Goal: Transaction & Acquisition: Purchase product/service

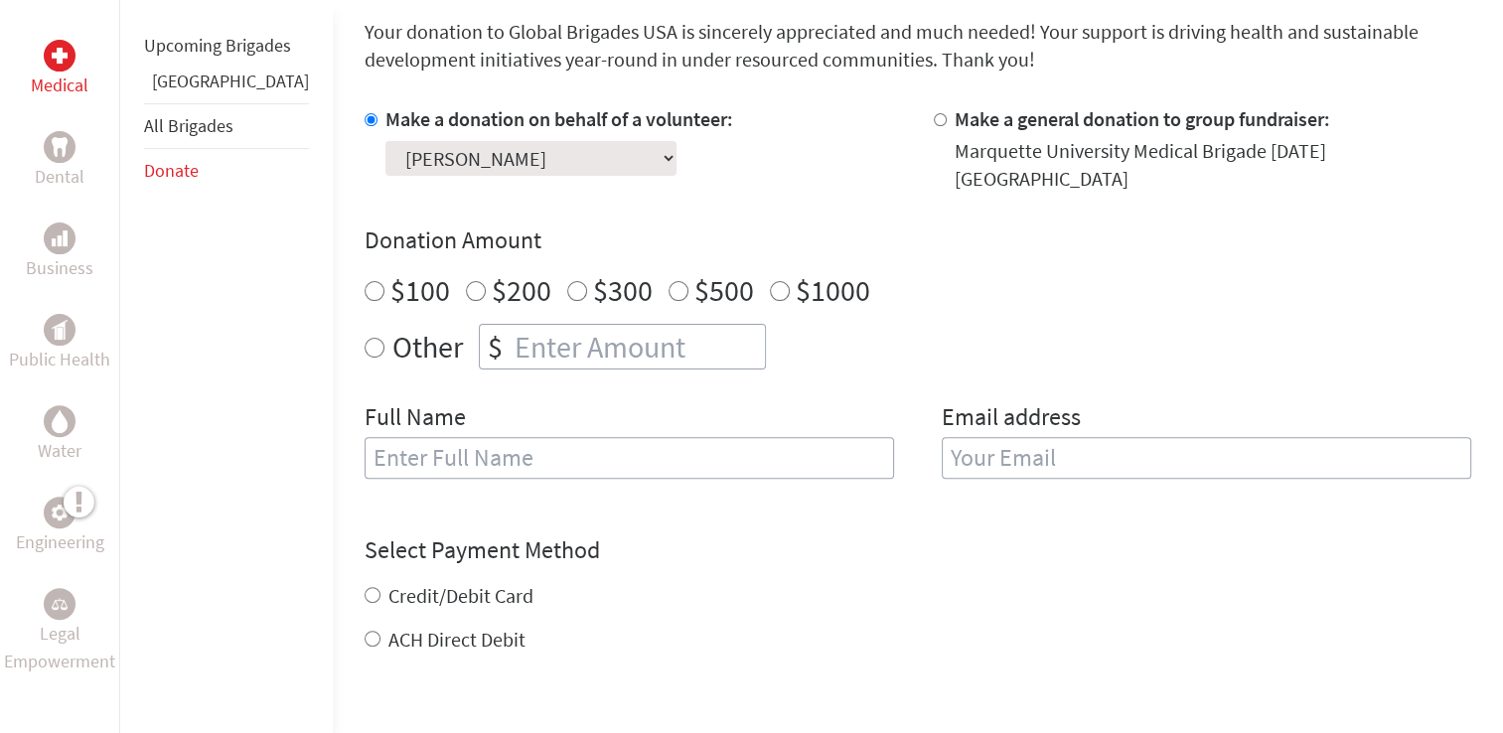
scroll to position [524, 0]
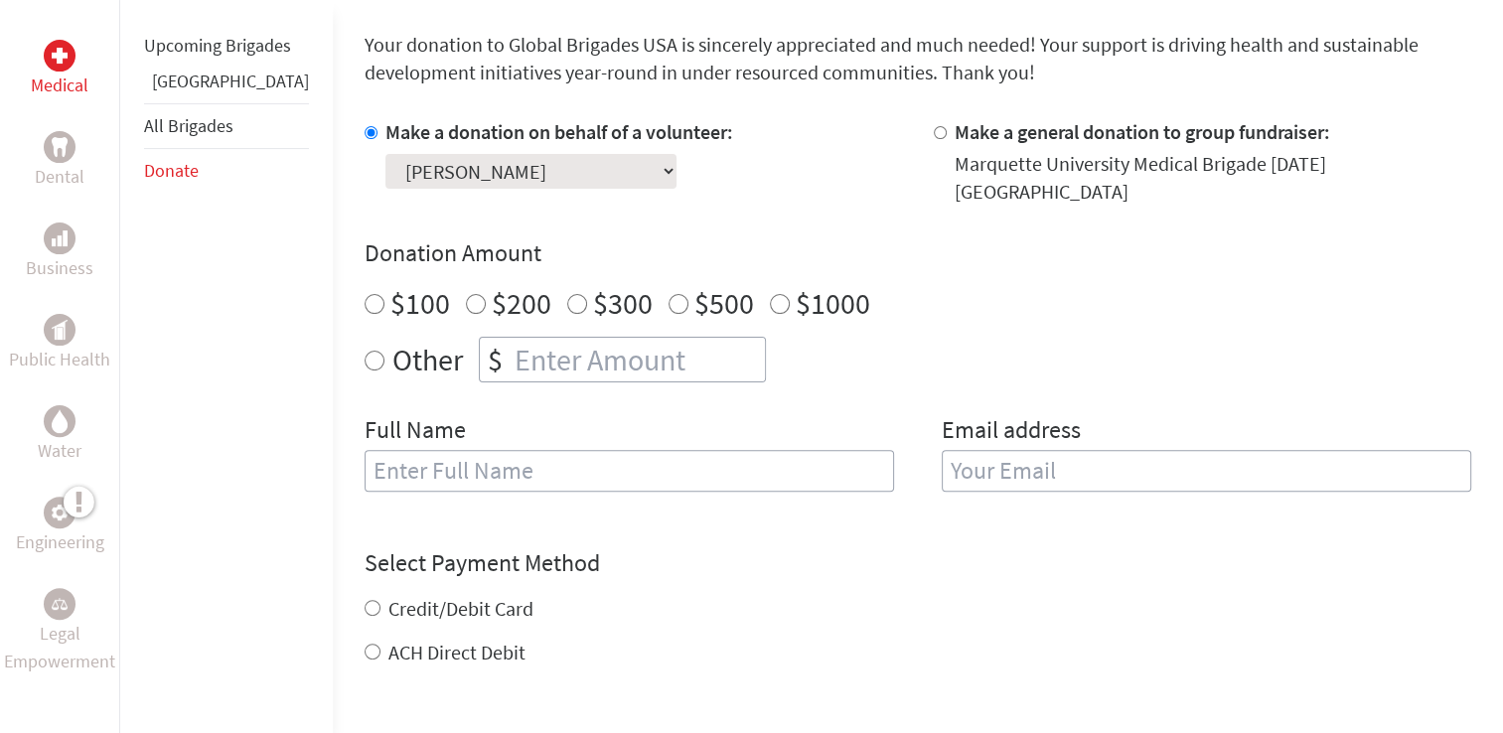
radio input "true"
click at [529, 352] on input "number" at bounding box center [638, 360] width 254 height 44
type input "700"
click at [502, 450] on input "text" at bounding box center [630, 471] width 530 height 42
type input "[PERSON_NAME]"
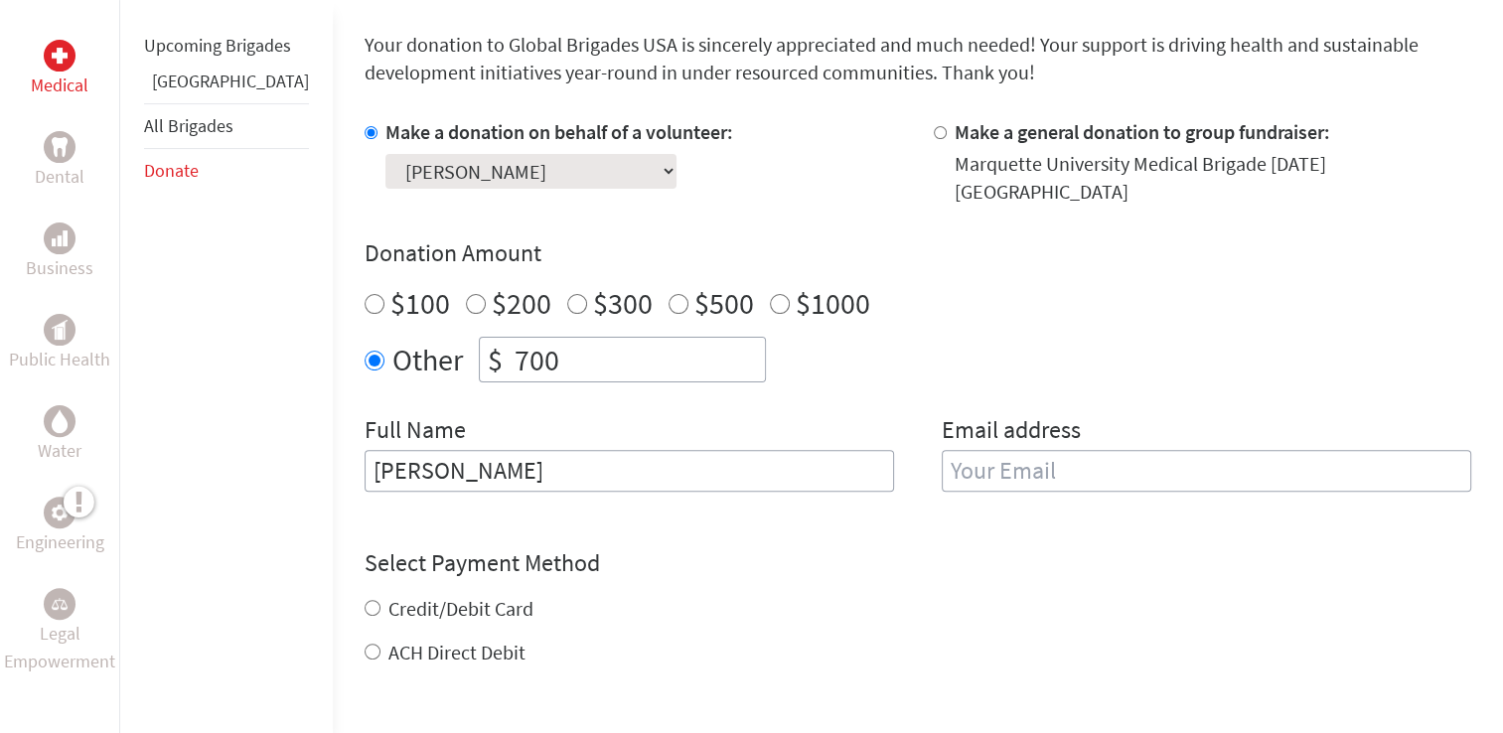
click at [954, 450] on input "email" at bounding box center [1207, 471] width 530 height 42
type input "[PERSON_NAME][EMAIL_ADDRESS][PERSON_NAME][DOMAIN_NAME]"
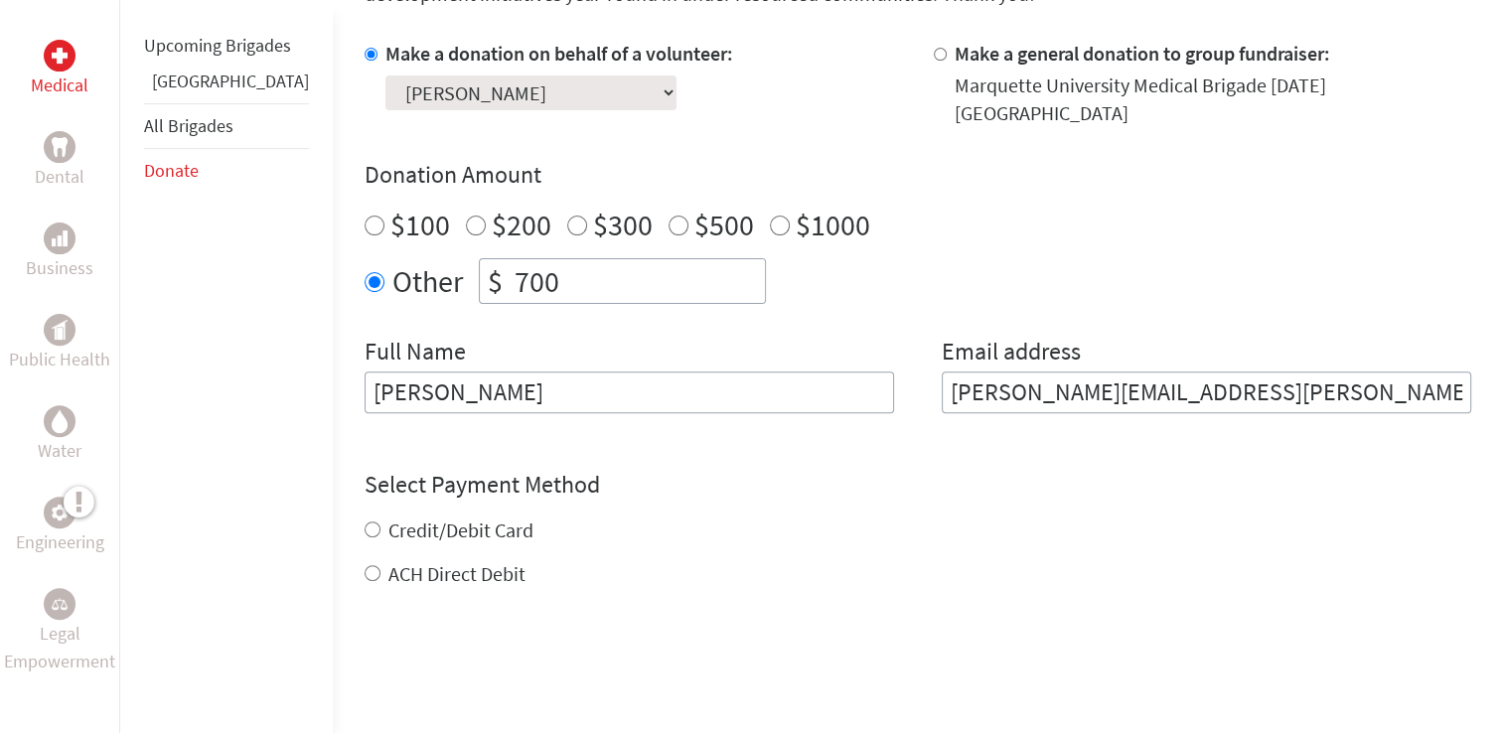
scroll to position [660, 0]
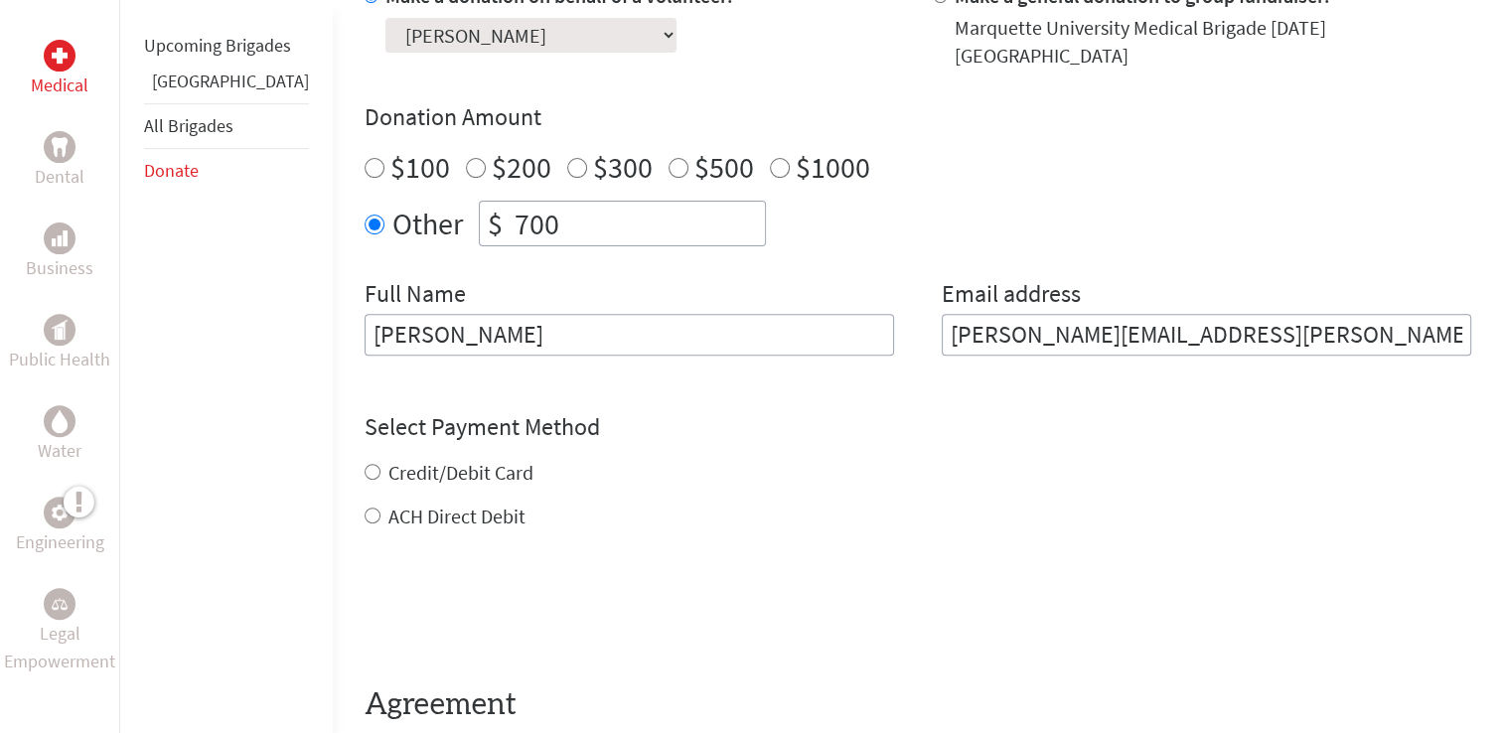
click at [416, 492] on form "Make a donation on behalf of a volunteer: Select a volunteer... [PERSON_NAME] […" at bounding box center [918, 376] width 1107 height 789
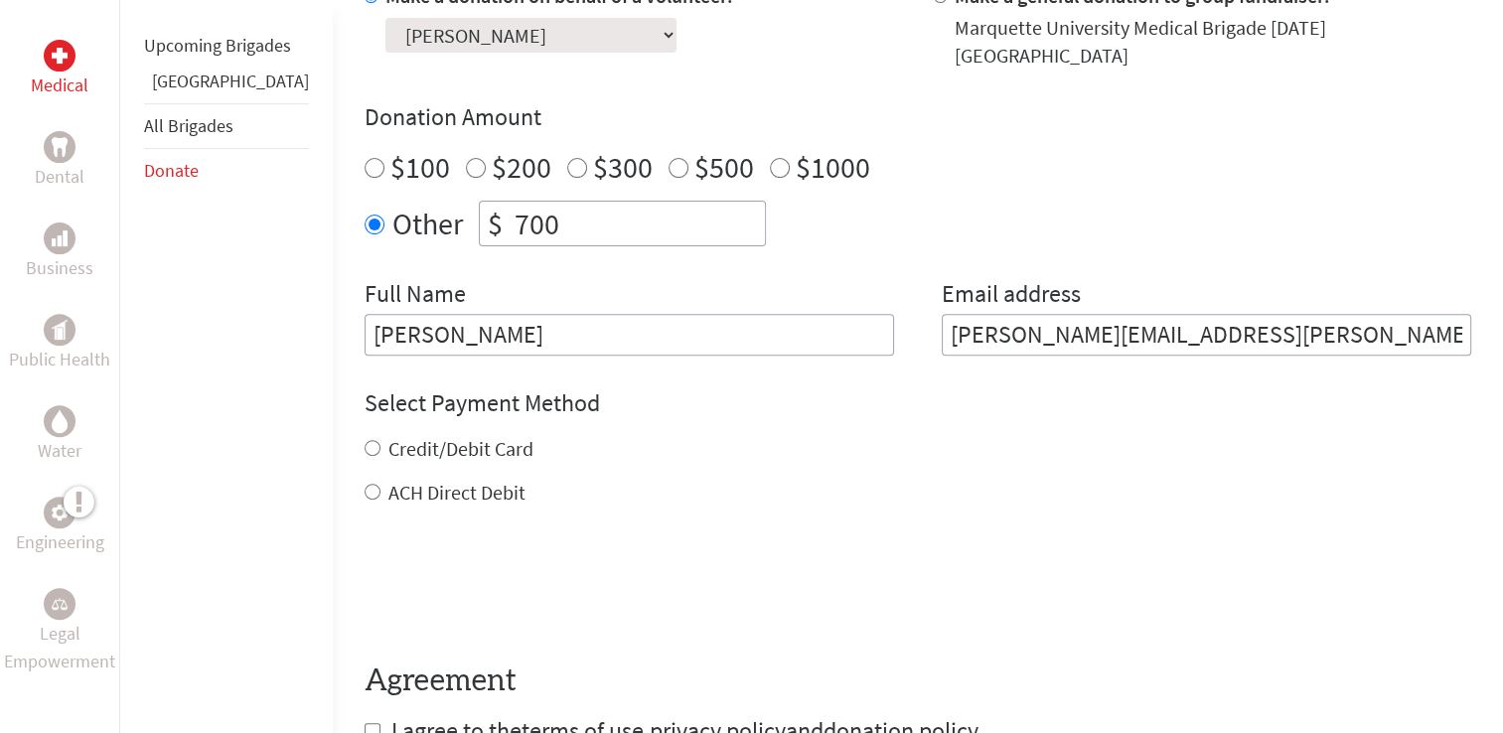
scroll to position [730, 0]
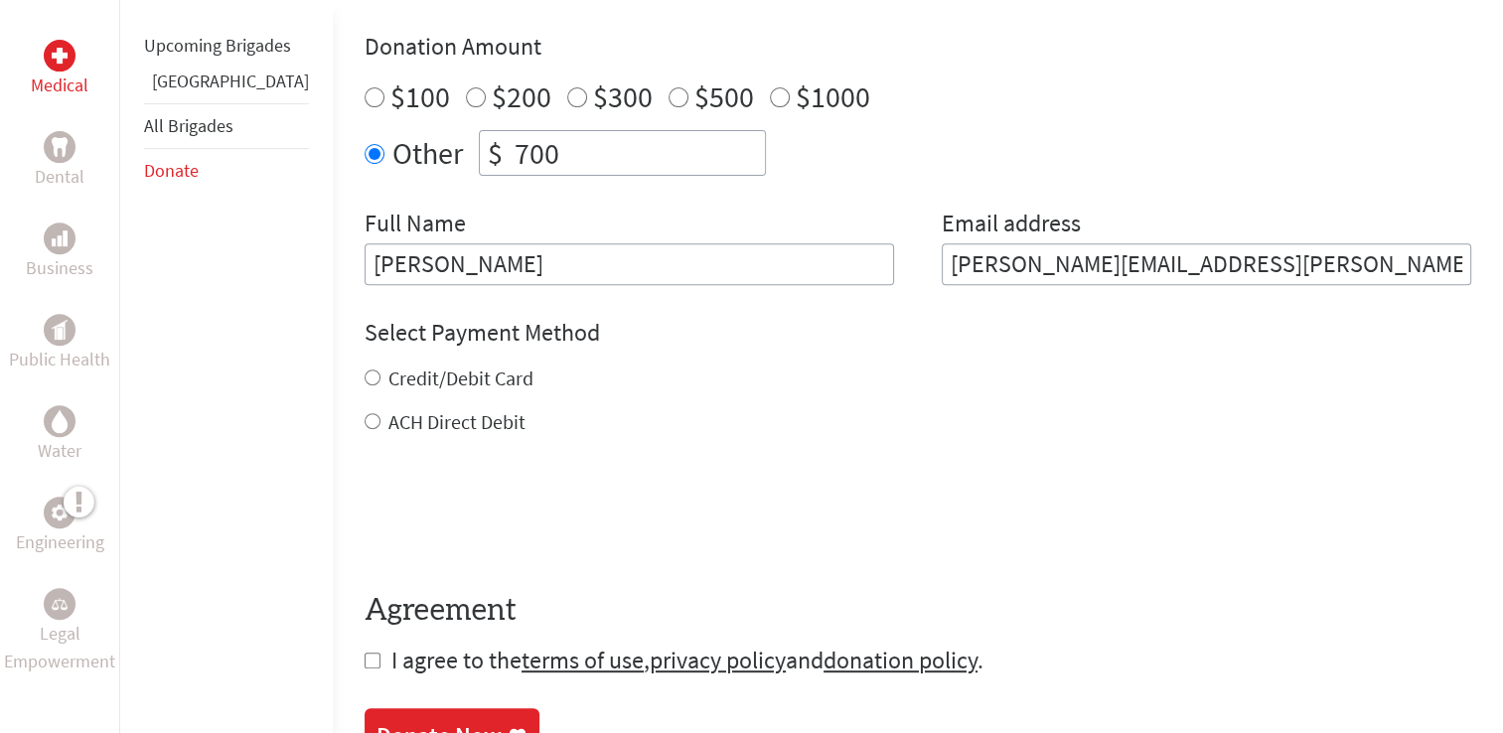
click at [365, 413] on input "ACH Direct Debit" at bounding box center [373, 421] width 16 height 16
radio input "true"
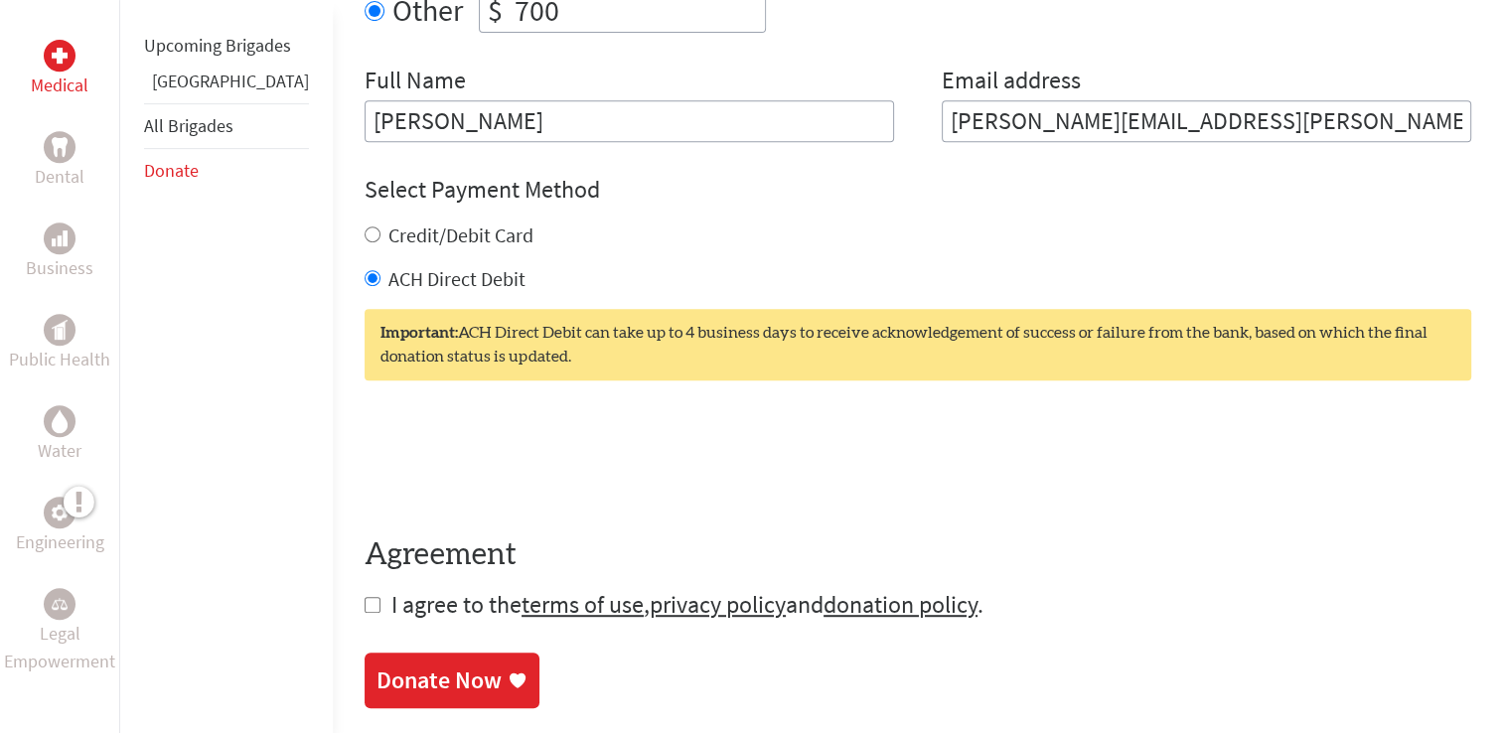
scroll to position [874, 0]
click at [417, 222] on label "Credit/Debit Card" at bounding box center [461, 234] width 145 height 25
click at [381, 226] on input "Credit/Debit Card" at bounding box center [373, 234] width 16 height 16
radio input "true"
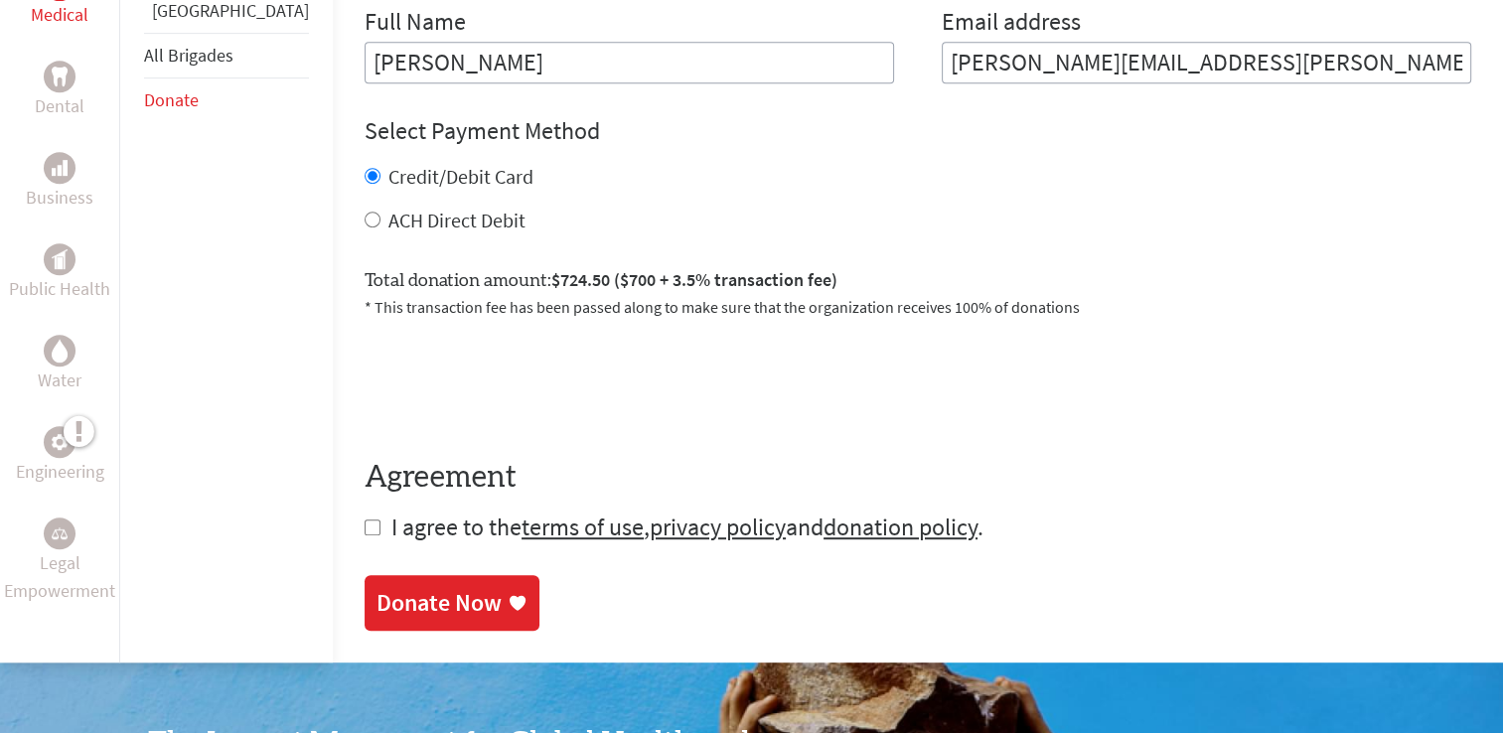
scroll to position [934, 0]
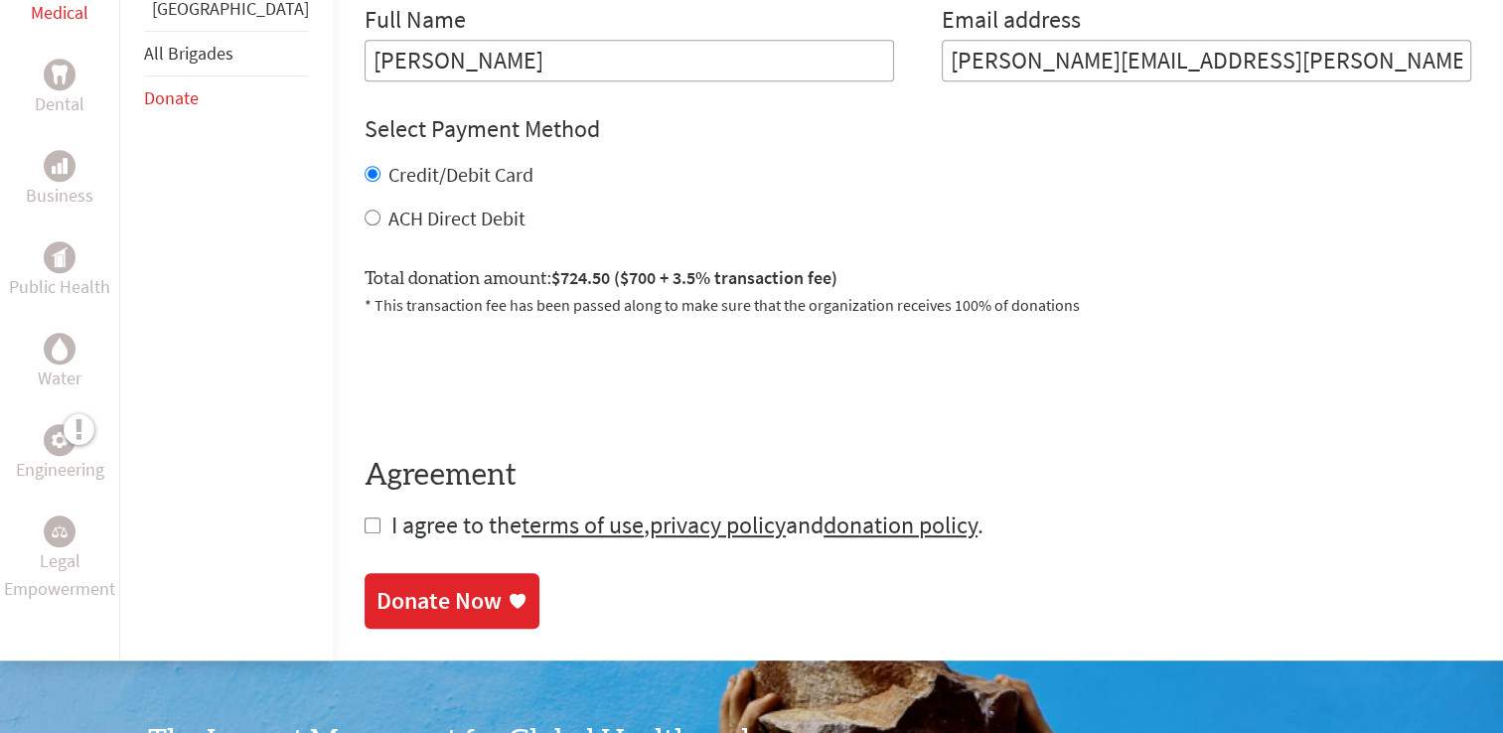
click at [406, 206] on label "ACH Direct Debit" at bounding box center [457, 218] width 137 height 25
click at [381, 210] on input "ACH Direct Debit" at bounding box center [373, 218] width 16 height 16
radio input "true"
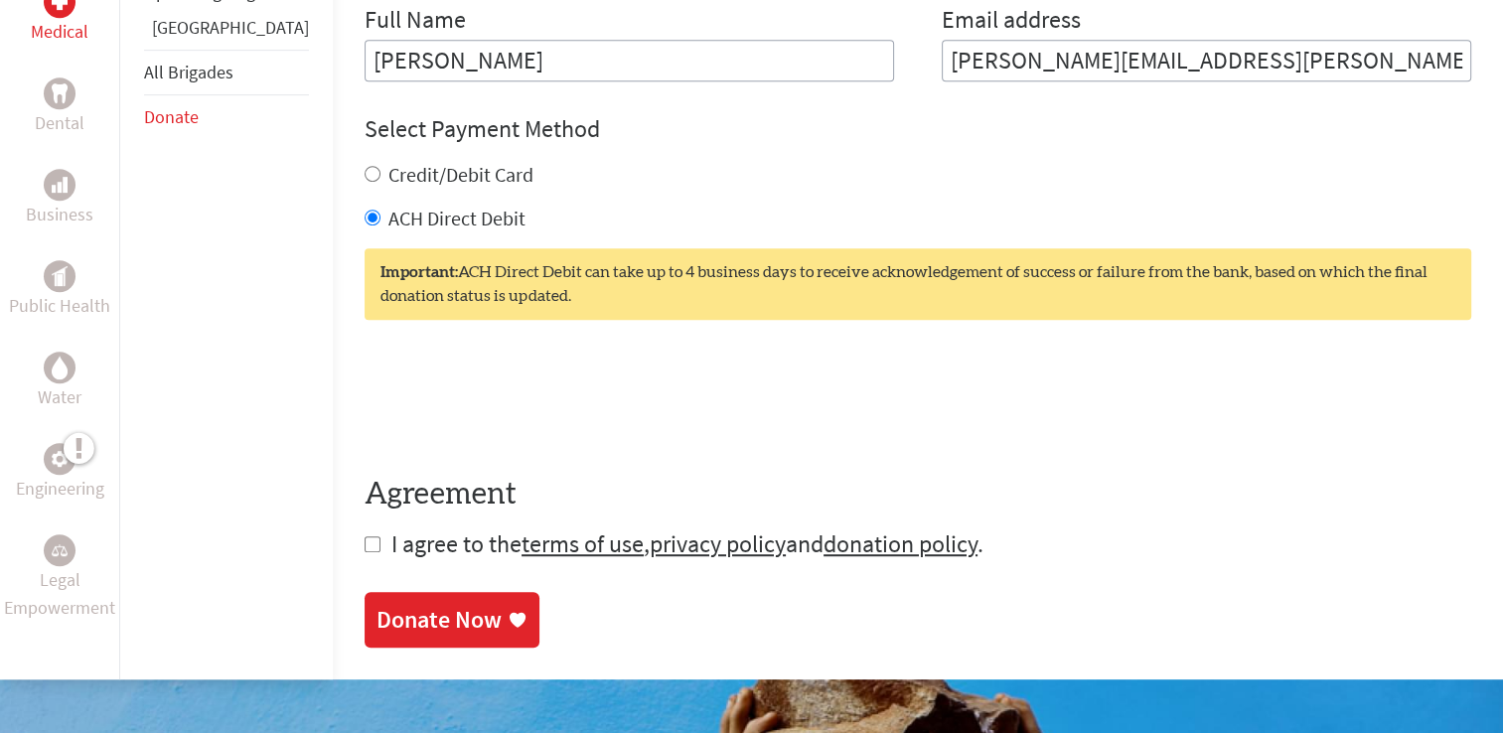
click at [365, 539] on form "Make a donation on behalf of a volunteer: Select a volunteer... [PERSON_NAME] […" at bounding box center [918, 134] width 1107 height 853
click at [365, 537] on input "checkbox" at bounding box center [373, 545] width 16 height 16
checkbox input "true"
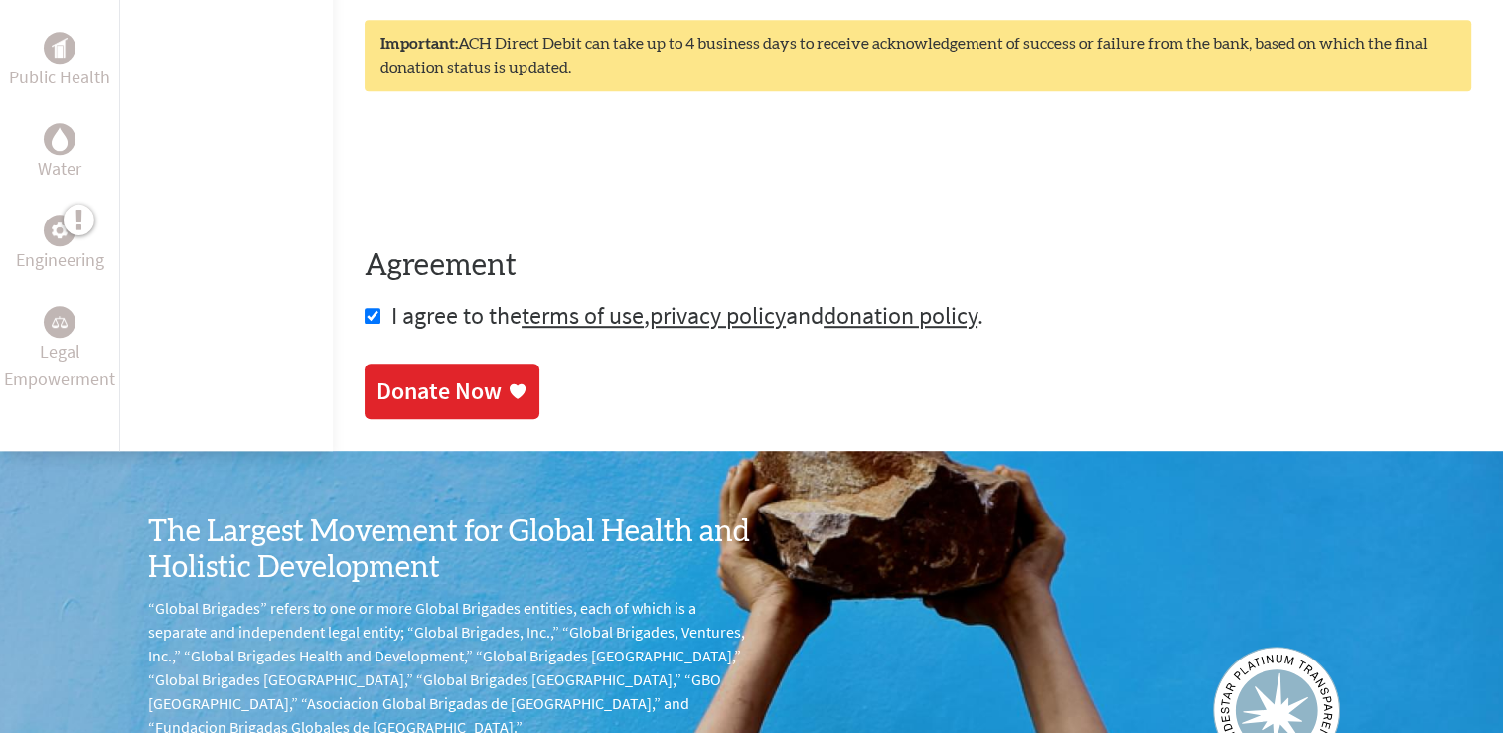
scroll to position [1164, 0]
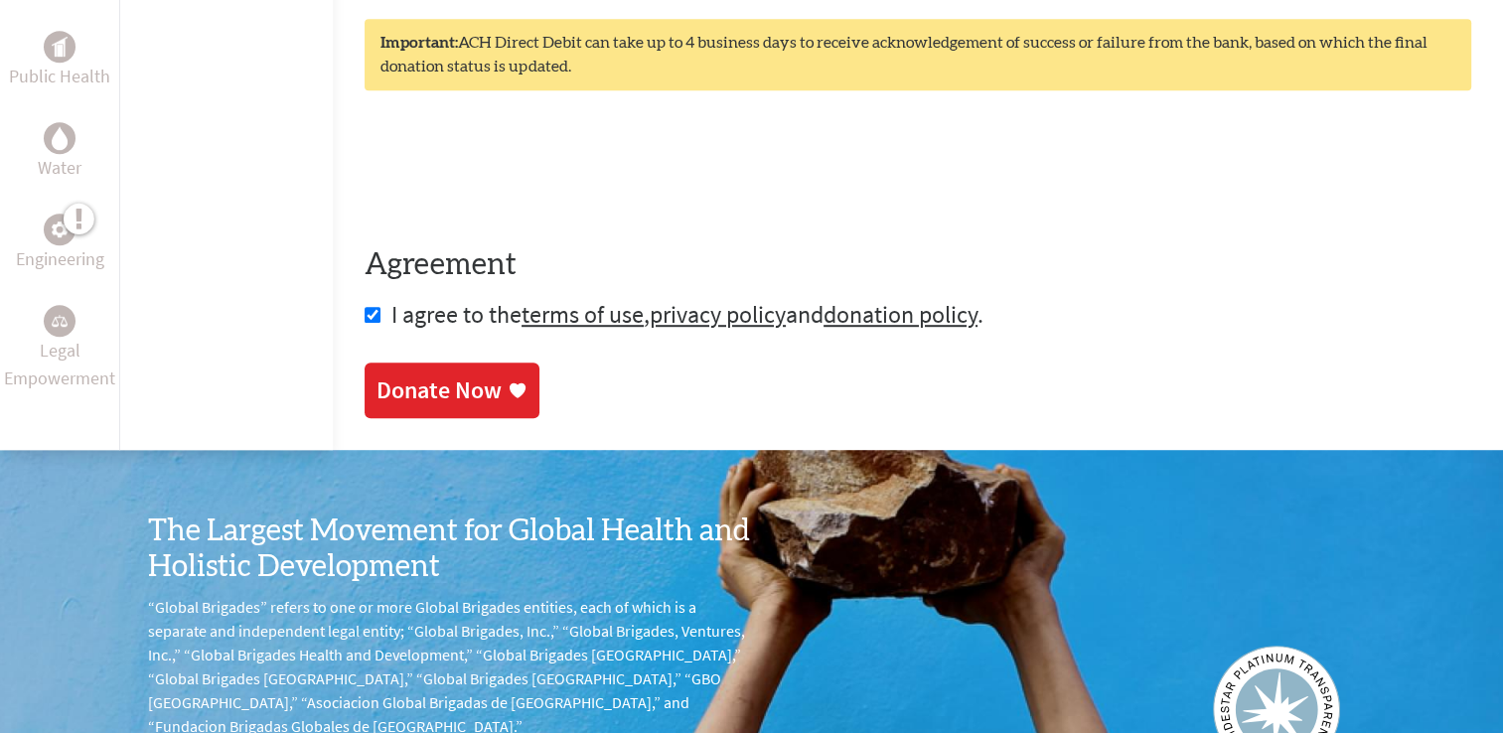
click at [401, 396] on link "Donate Now" at bounding box center [452, 391] width 175 height 56
